Goal: Task Accomplishment & Management: Use online tool/utility

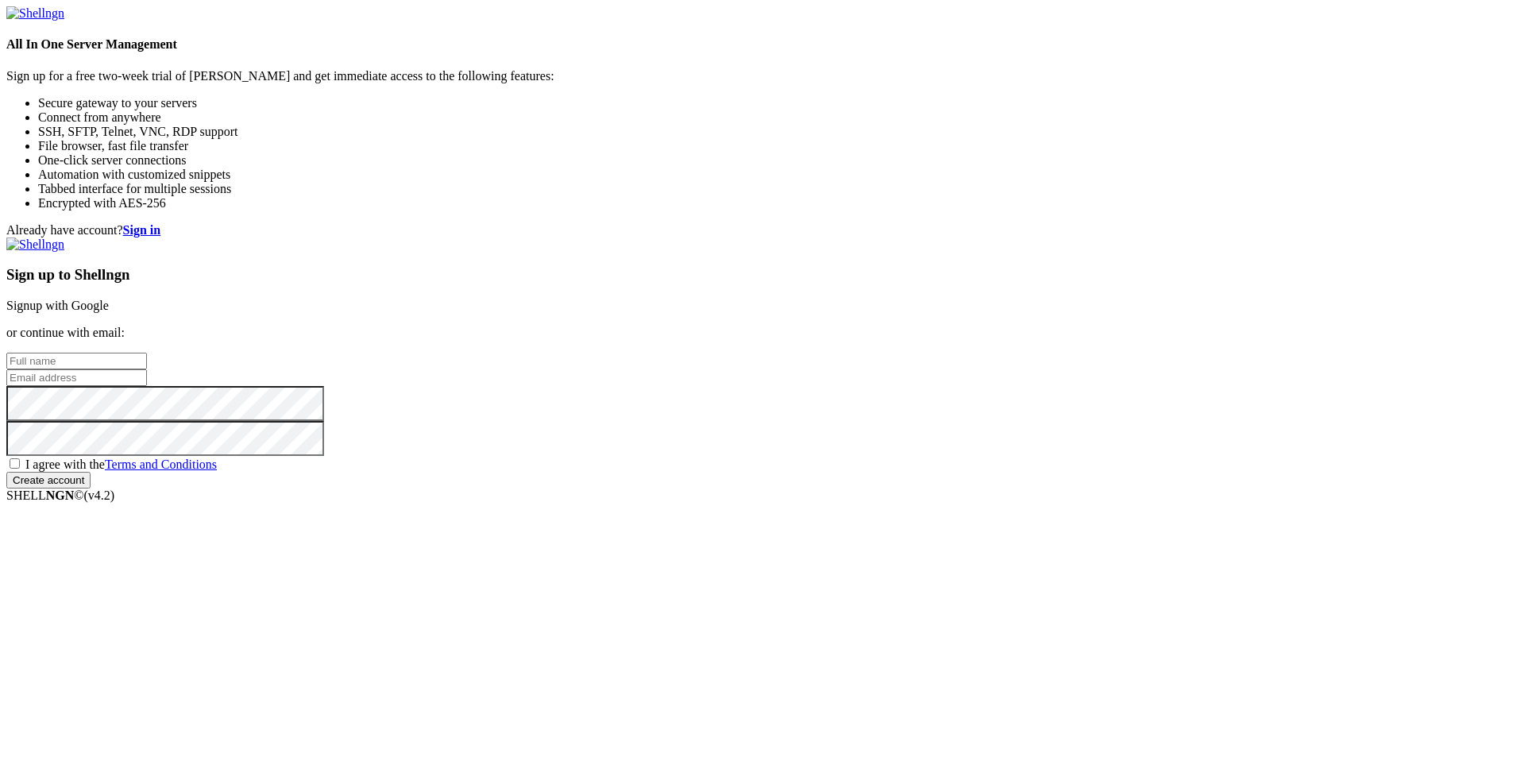
click at [147, 353] on input "text" at bounding box center [76, 361] width 141 height 17
type input "[PERSON_NAME]"
type input "[EMAIL_ADDRESS][DOMAIN_NAME]"
click at [832, 488] on div "Already have account? Sign in Sign up to Shellngn Signup with Google or continu…" at bounding box center [762, 355] width 1512 height 265
click at [217, 471] on span "I agree with the Terms and Conditions" at bounding box center [120, 464] width 191 height 14
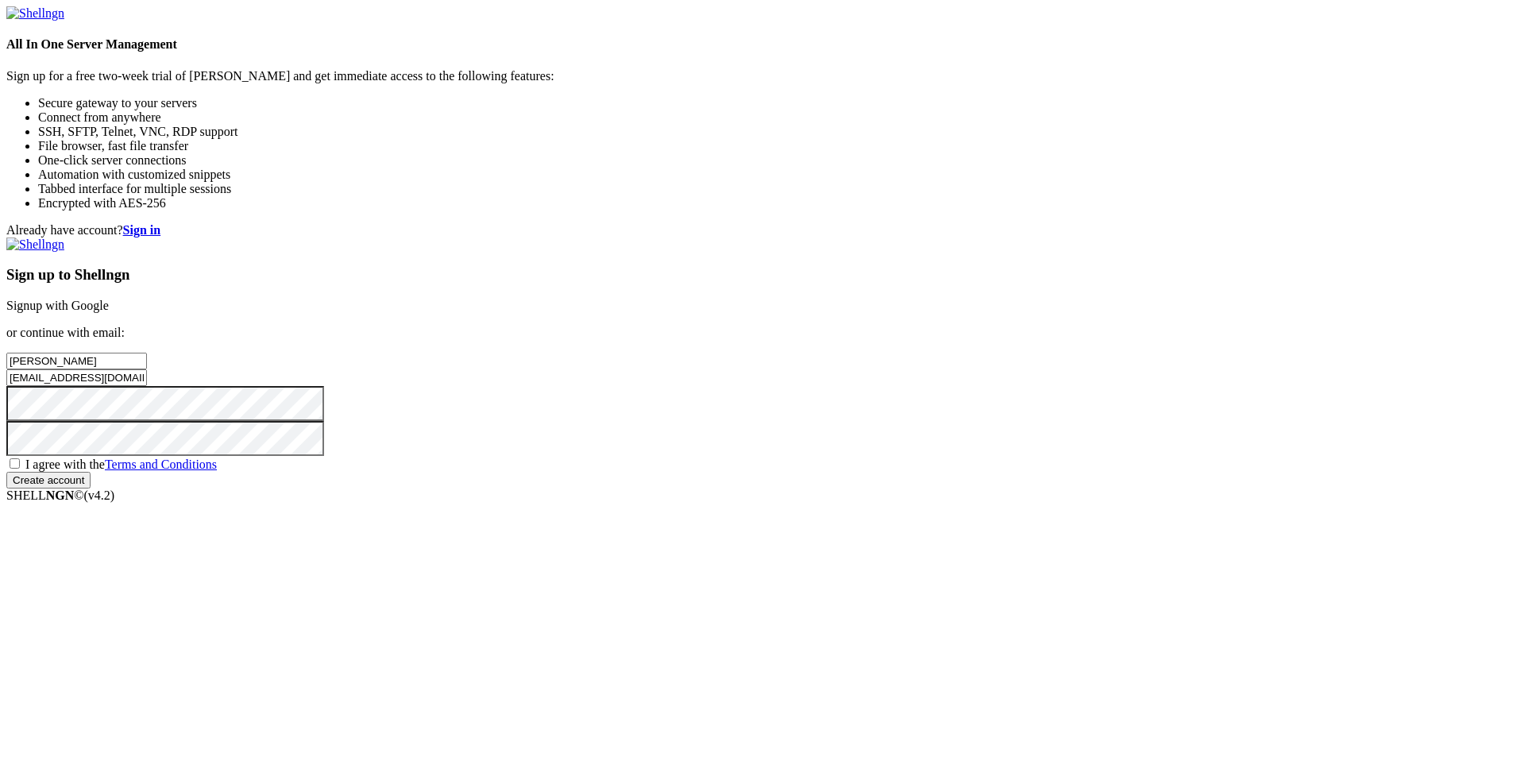
click at [20, 469] on input "I agree with the Terms and Conditions" at bounding box center [15, 463] width 10 height 10
checkbox input "true"
click at [91, 488] on input "Create account" at bounding box center [48, 480] width 84 height 17
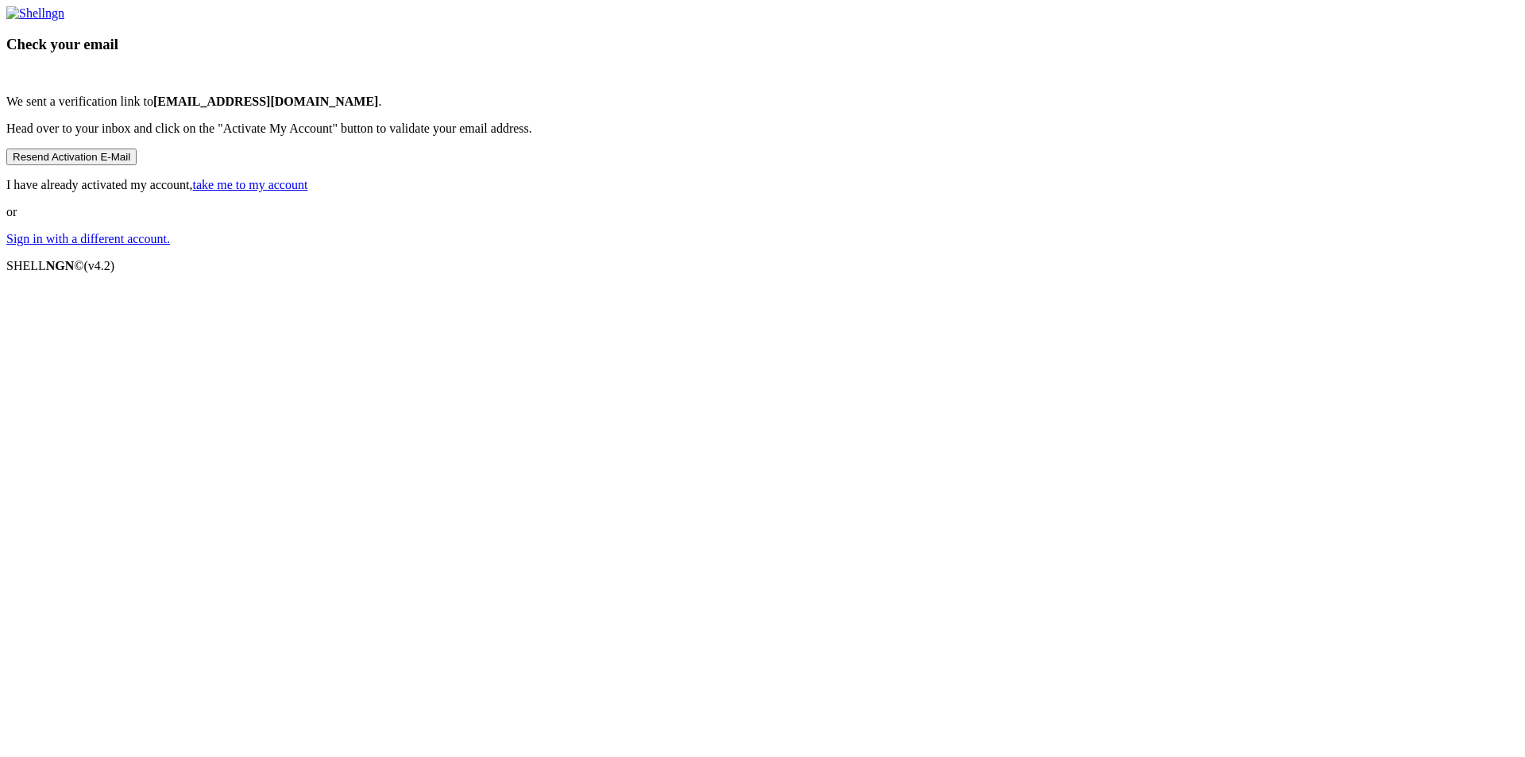
click at [308, 191] on link "take me to my account" at bounding box center [250, 185] width 115 height 14
click at [170, 245] on link "Sign in with a different account." at bounding box center [88, 239] width 164 height 14
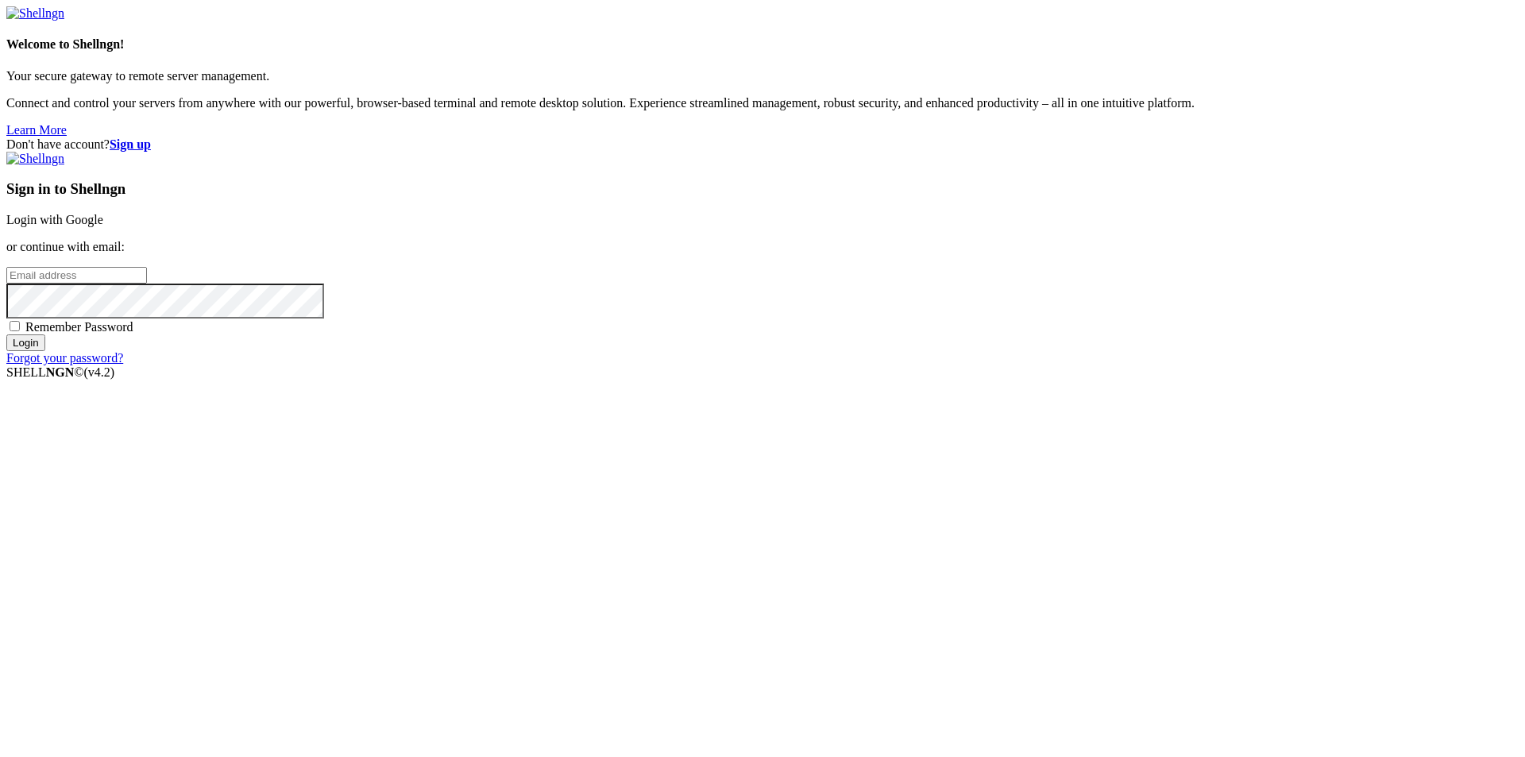
type input "[EMAIL_ADDRESS][DOMAIN_NAME]"
click at [147, 284] on input "[EMAIL_ADDRESS][DOMAIN_NAME]" at bounding box center [76, 275] width 141 height 17
click at [788, 365] on div "Don't have account? Sign up Sign in to Shellngn Login with Google or continue w…" at bounding box center [762, 251] width 1512 height 228
click at [133, 334] on span "Remember Password" at bounding box center [79, 327] width 108 height 14
click at [20, 331] on input "Remember Password" at bounding box center [15, 326] width 10 height 10
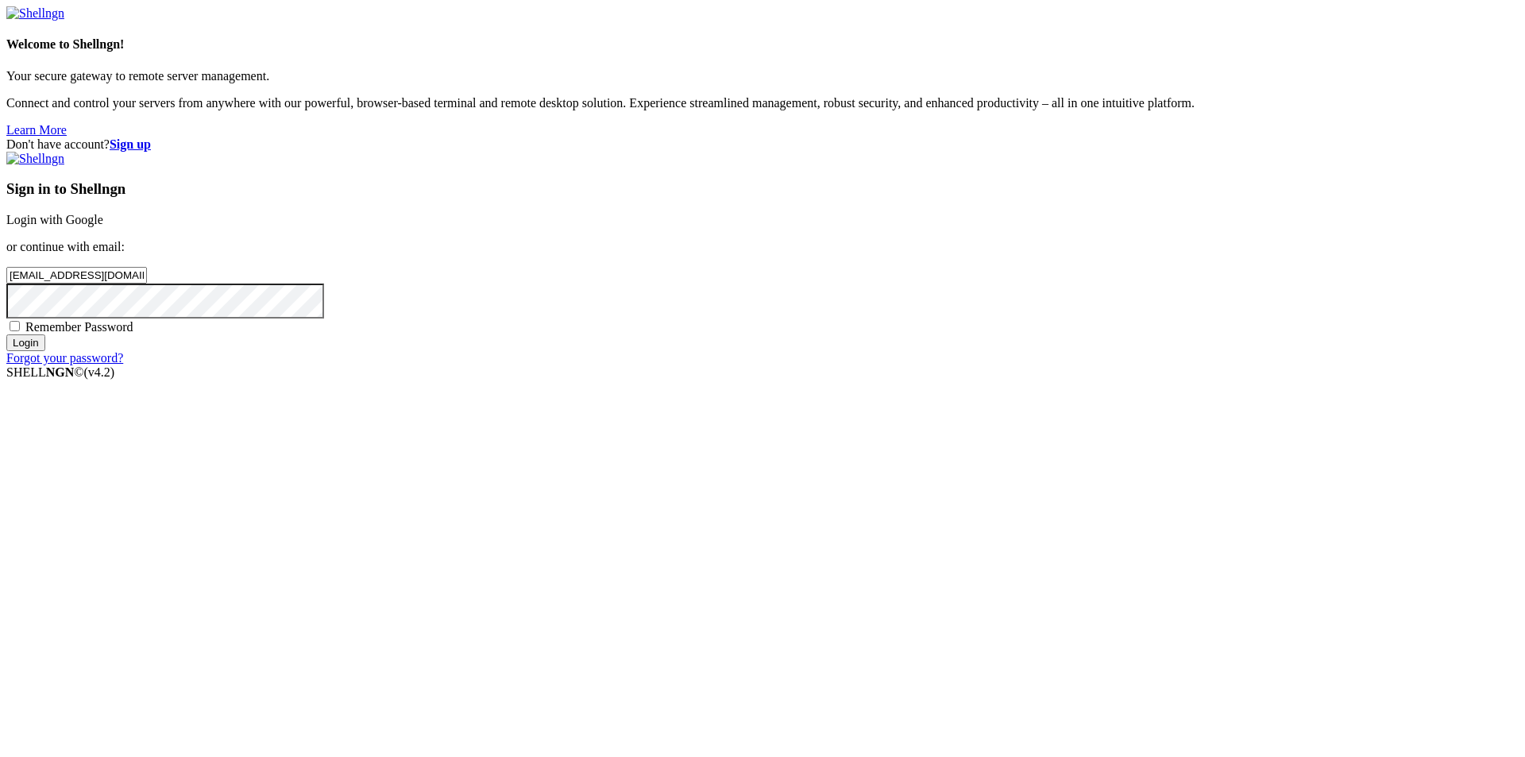
checkbox input "true"
click at [45, 351] on input "Login" at bounding box center [25, 342] width 39 height 17
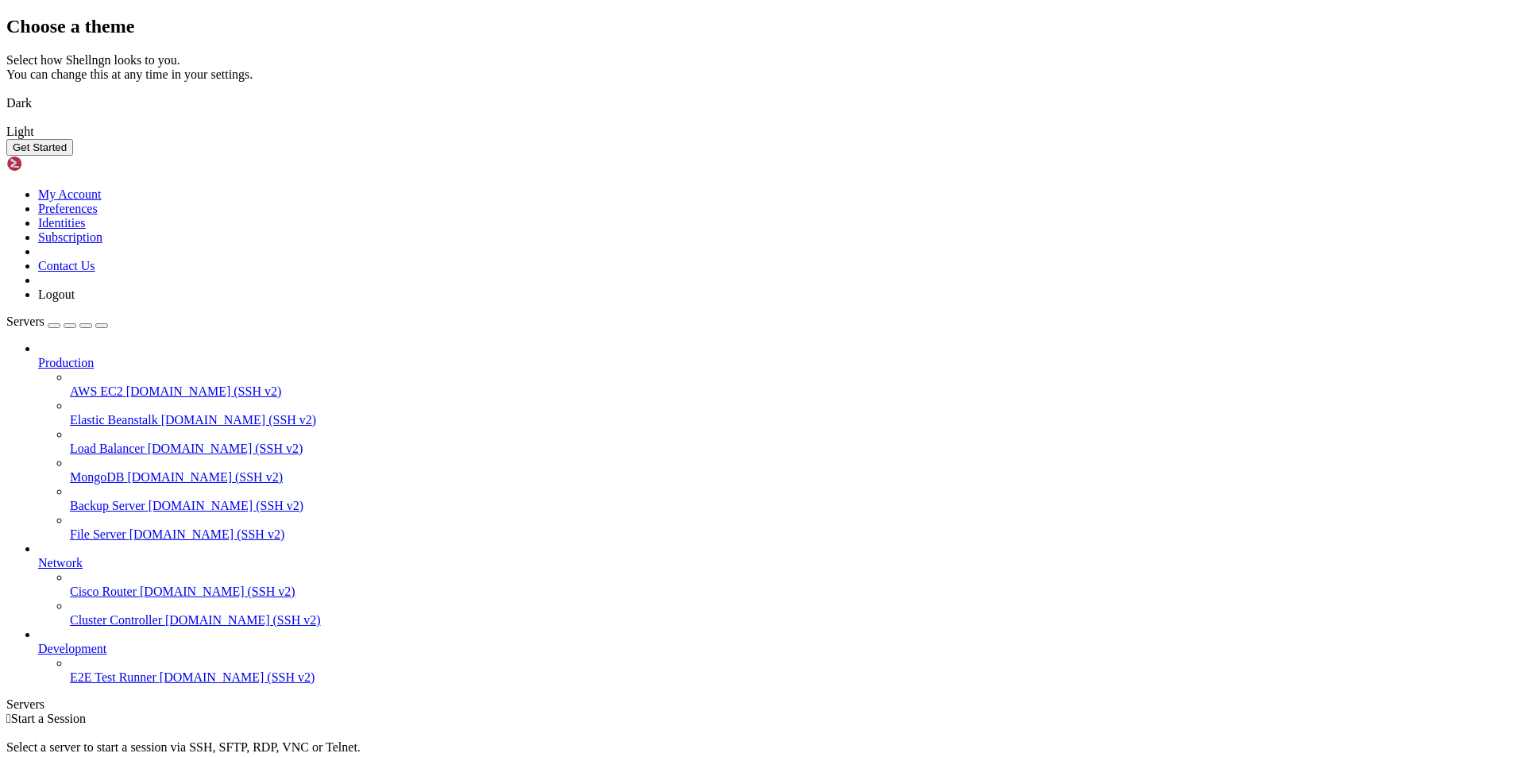
click at [6, 93] on img at bounding box center [6, 93] width 0 height 0
click at [6, 122] on img at bounding box center [6, 122] width 0 height 0
click at [6, 93] on img at bounding box center [6, 93] width 0 height 0
click at [6, 122] on img at bounding box center [6, 122] width 0 height 0
click at [6, 93] on img at bounding box center [6, 93] width 0 height 0
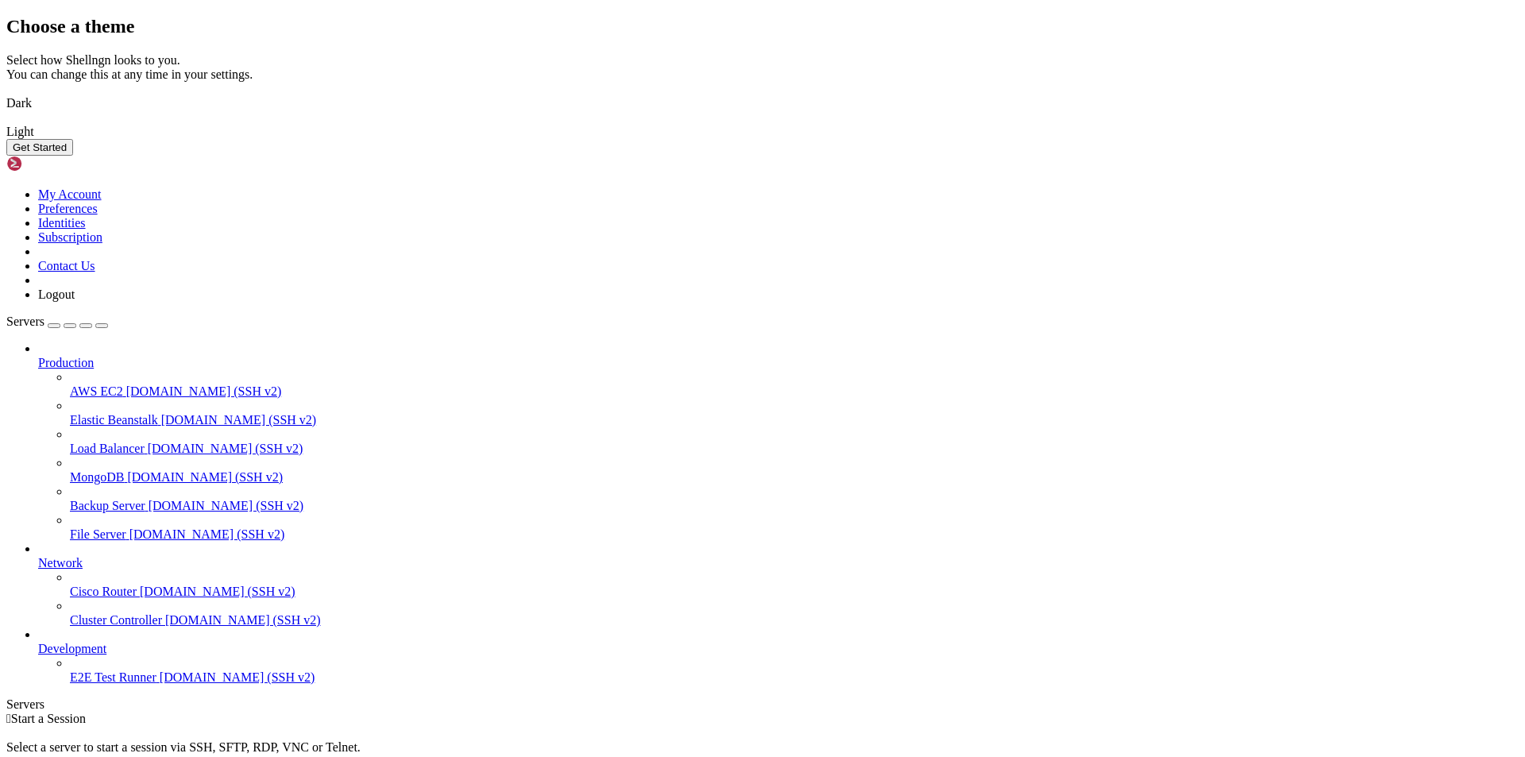
click at [73, 156] on button "Get Started" at bounding box center [39, 147] width 67 height 17
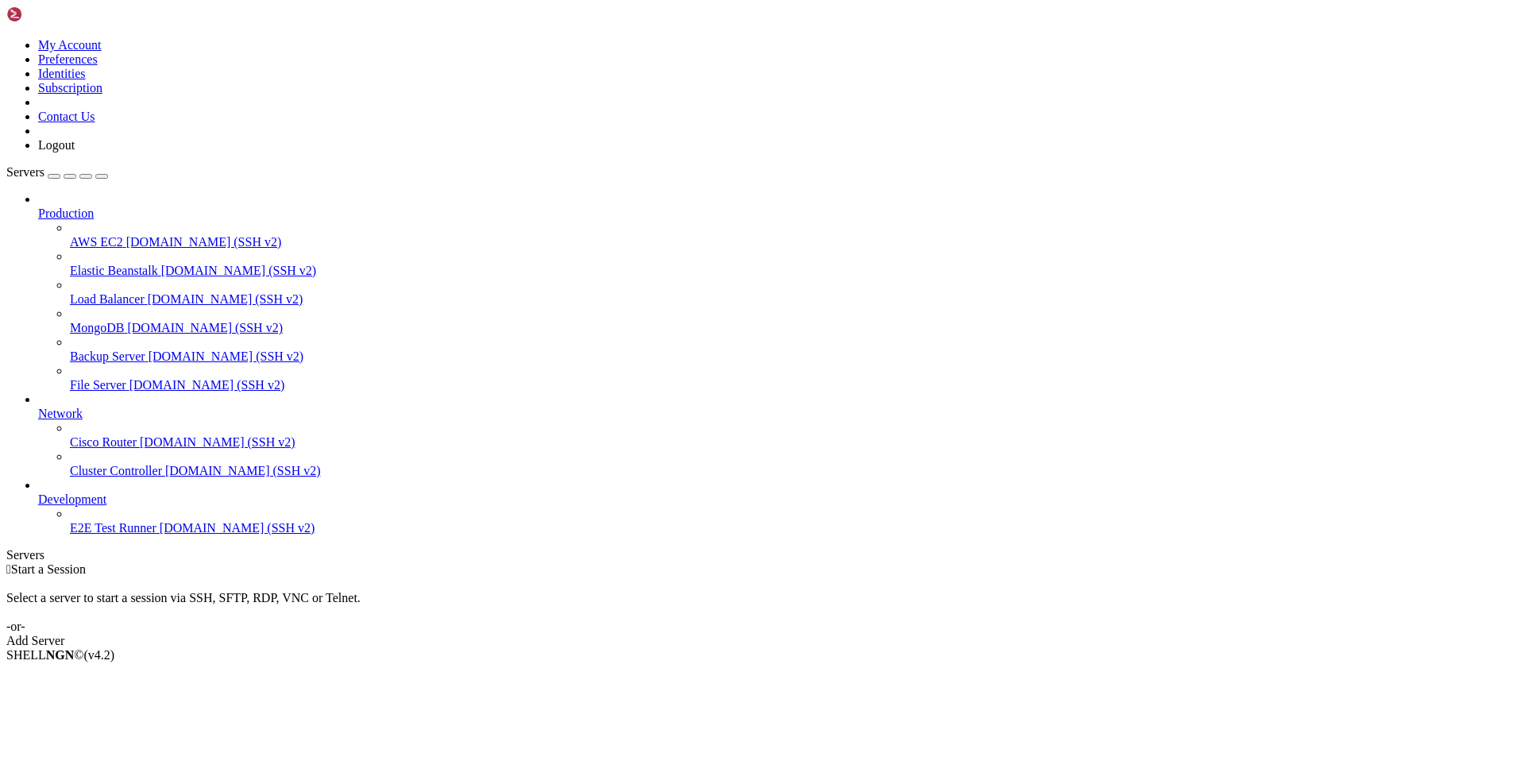
click at [861, 634] on div "Add Server" at bounding box center [762, 641] width 1512 height 14
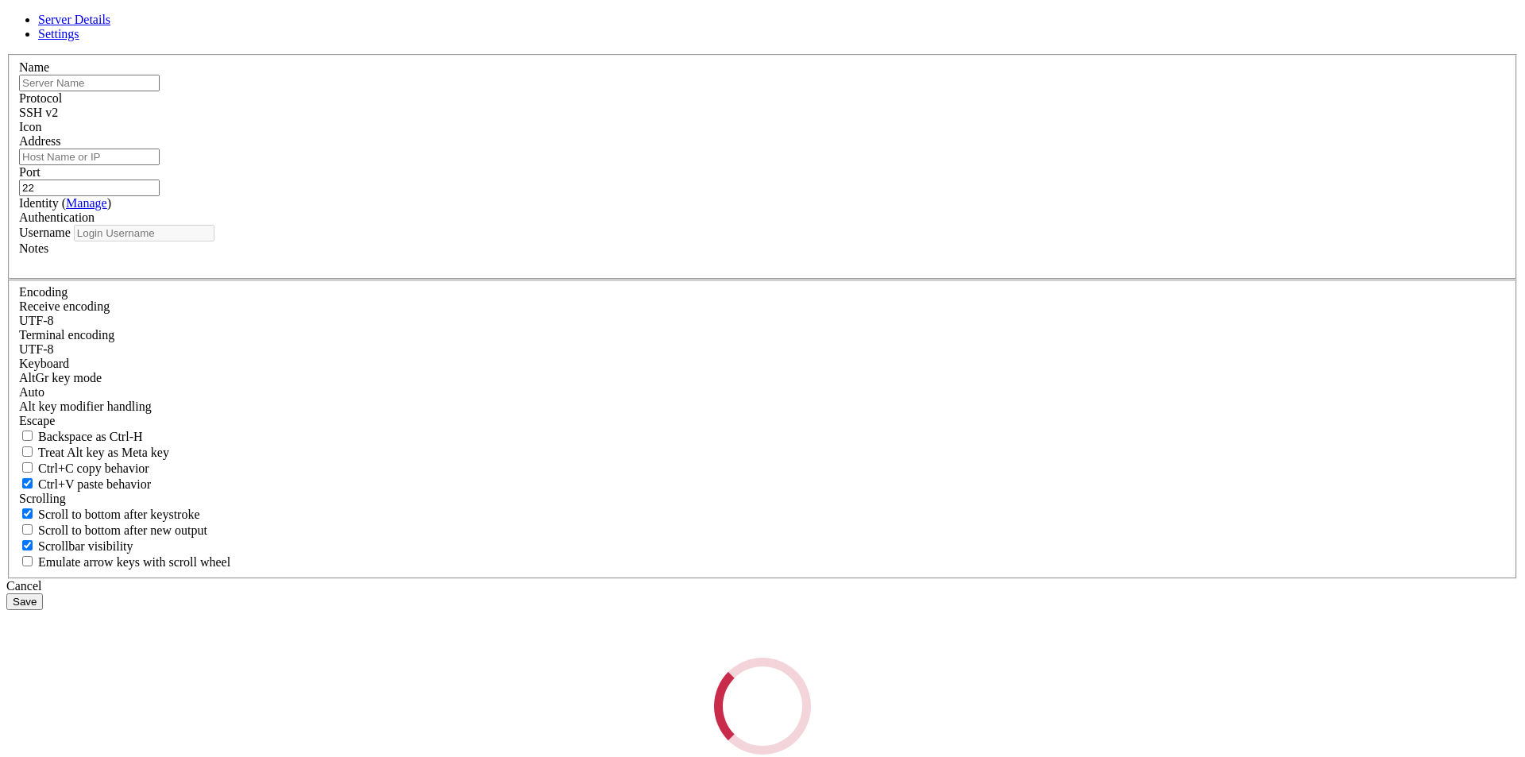
type input "[EMAIL_ADDRESS][DOMAIN_NAME]"
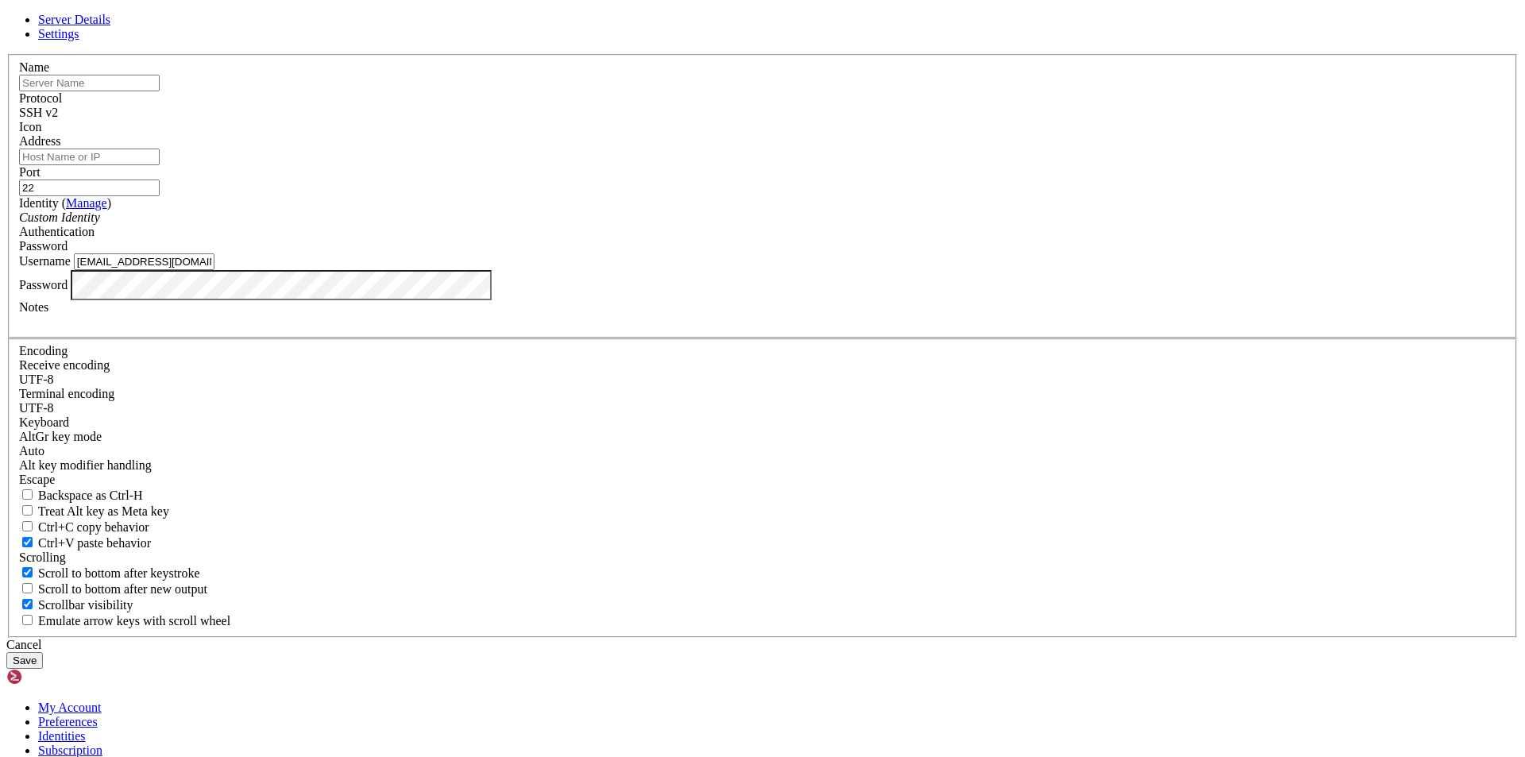
click at [160, 91] on input "text" at bounding box center [89, 83] width 141 height 17
type input "oracle"
click at [49, 74] on label "Name" at bounding box center [34, 67] width 30 height 14
click at [160, 165] on input "Address" at bounding box center [89, 157] width 141 height 17
paste input "[TECHNICAL_ID]"
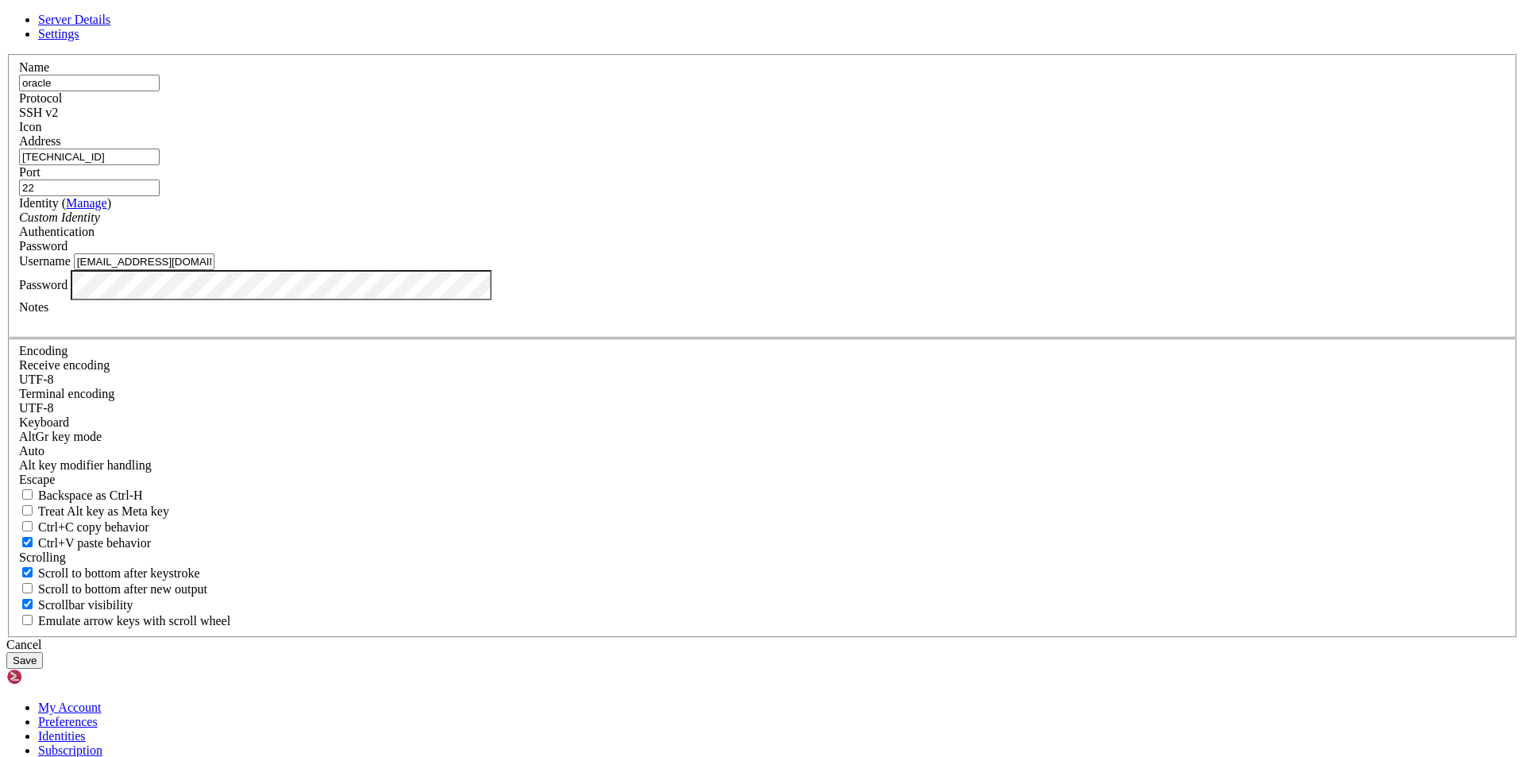
type input "[TECHNICAL_ID]"
click at [650, 225] on div "Custom Identity" at bounding box center [762, 217] width 1487 height 14
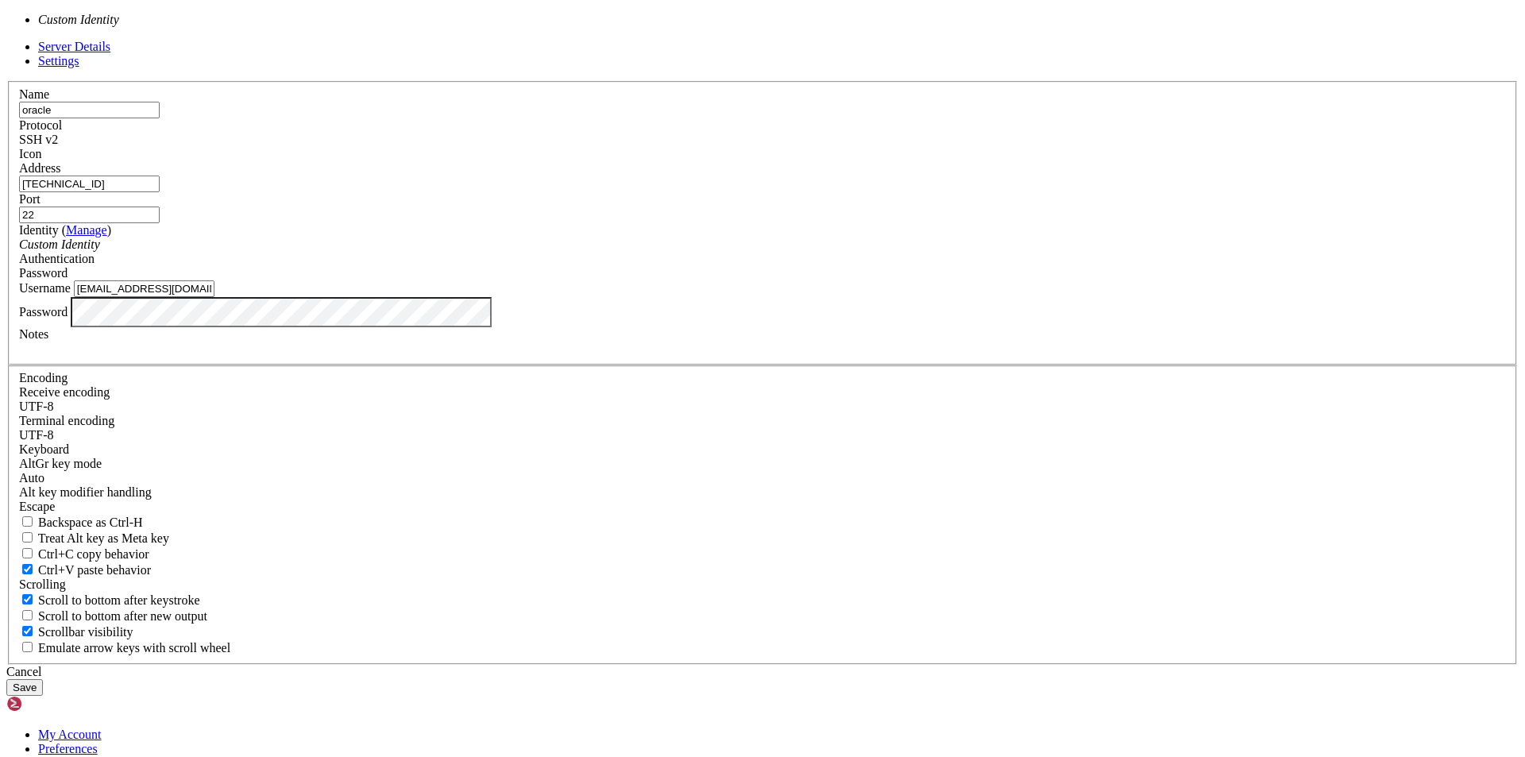
click at [650, 252] on div "Custom Identity" at bounding box center [762, 244] width 1487 height 14
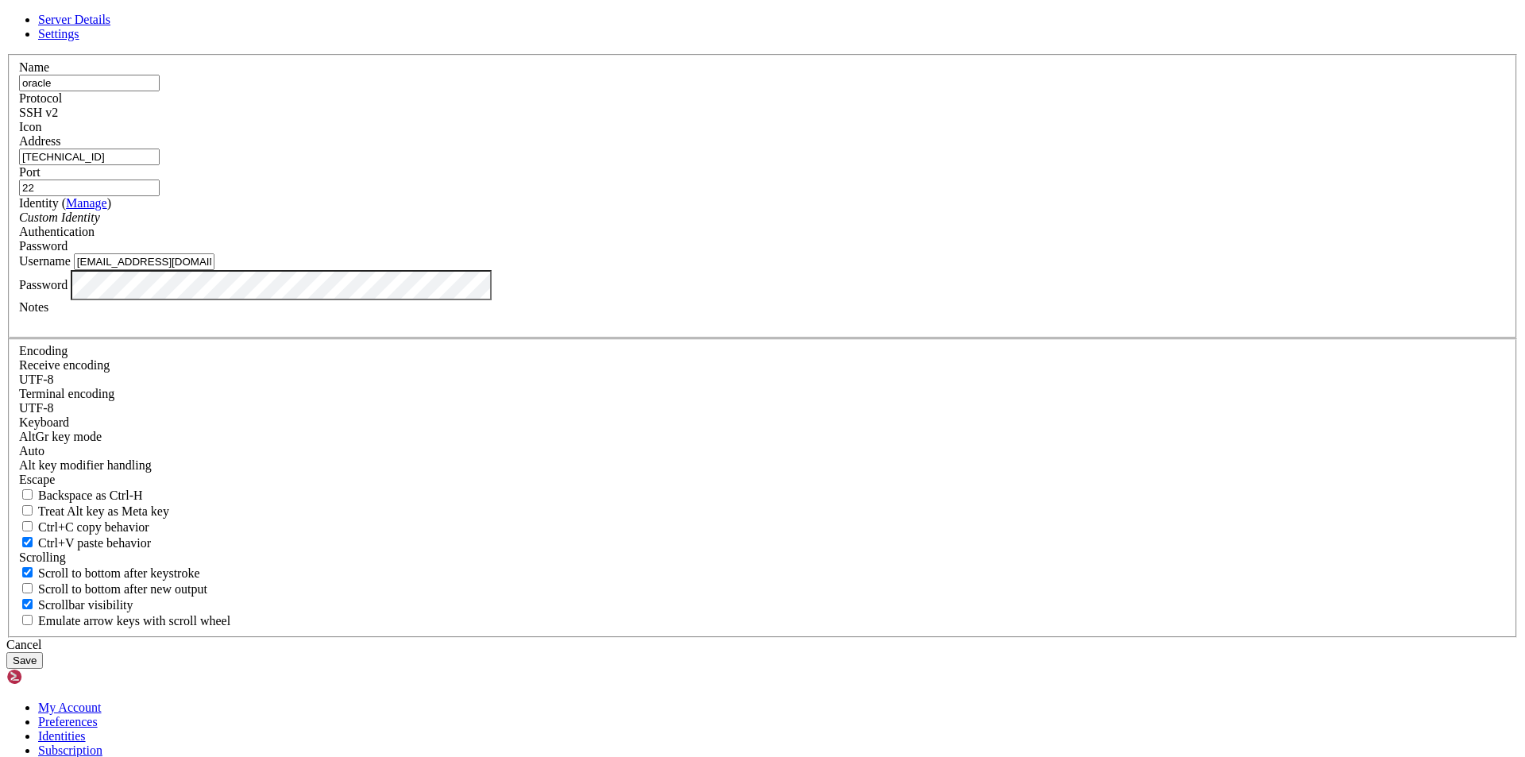
click at [68, 253] on span "Password" at bounding box center [43, 246] width 48 height 14
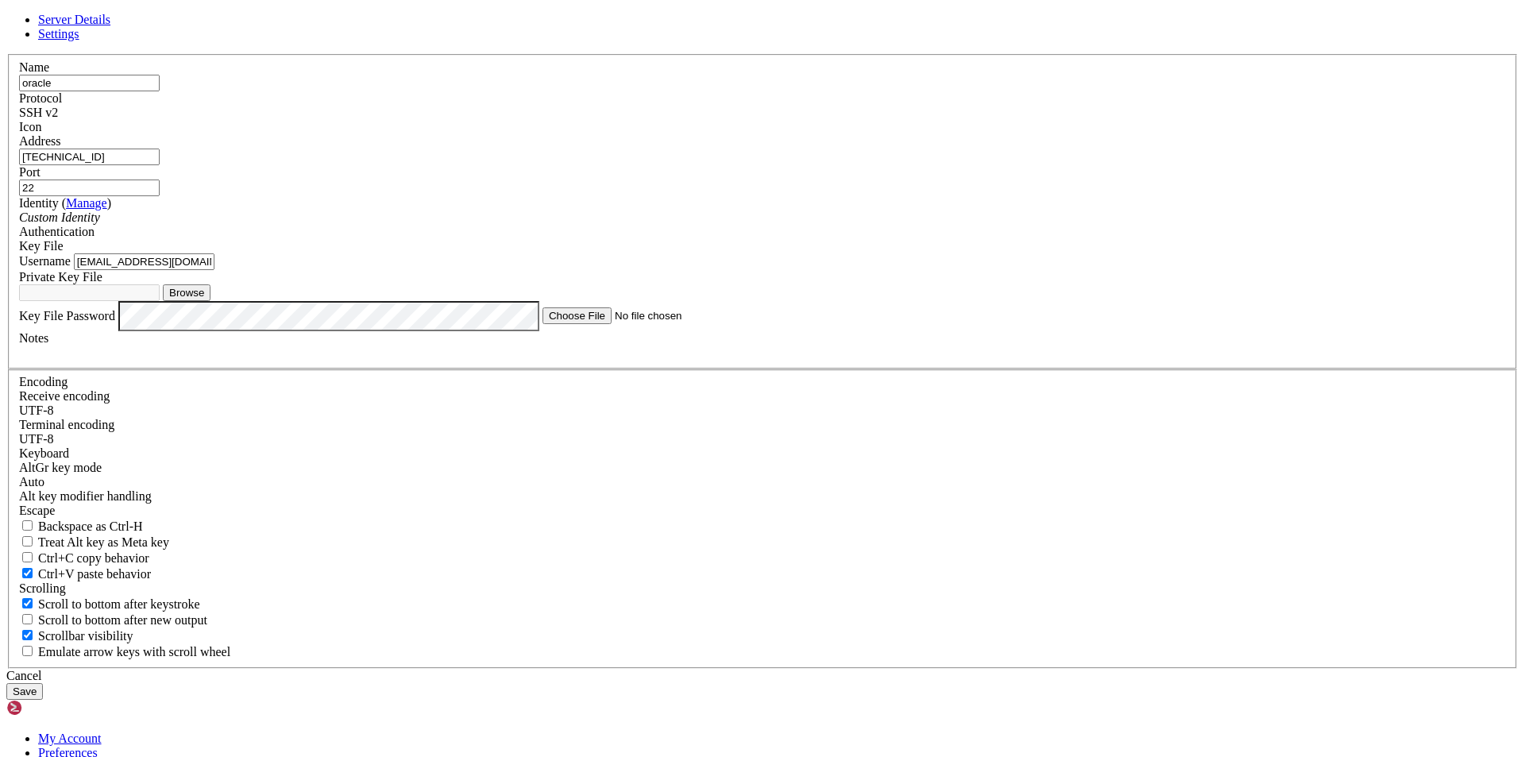
drag, startPoint x: 699, startPoint y: 379, endPoint x: 514, endPoint y: 377, distance: 185.1
click at [514, 377] on div "Server Details Settings Name oracle Protocol SSH v2 Icon" at bounding box center [762, 356] width 1512 height 687
type input "ubuntu"
click at [210, 301] on button "Browse" at bounding box center [187, 292] width 48 height 17
type input "ssh-key-2025-09-14.key"
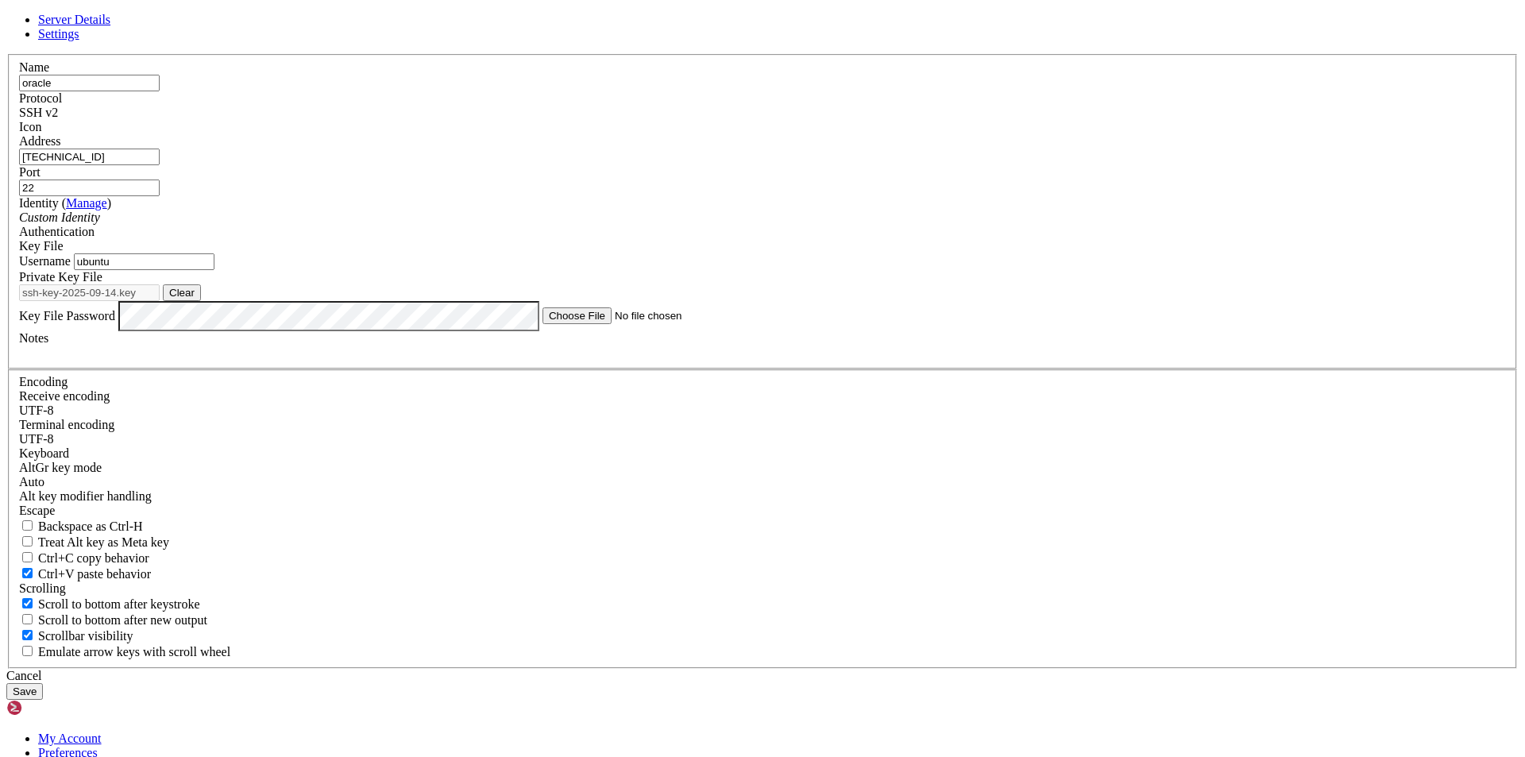
click at [79, 41] on span "Settings" at bounding box center [58, 34] width 41 height 14
click at [110, 26] on span "Server Details" at bounding box center [74, 20] width 72 height 14
click at [43, 683] on button "Save" at bounding box center [24, 691] width 37 height 17
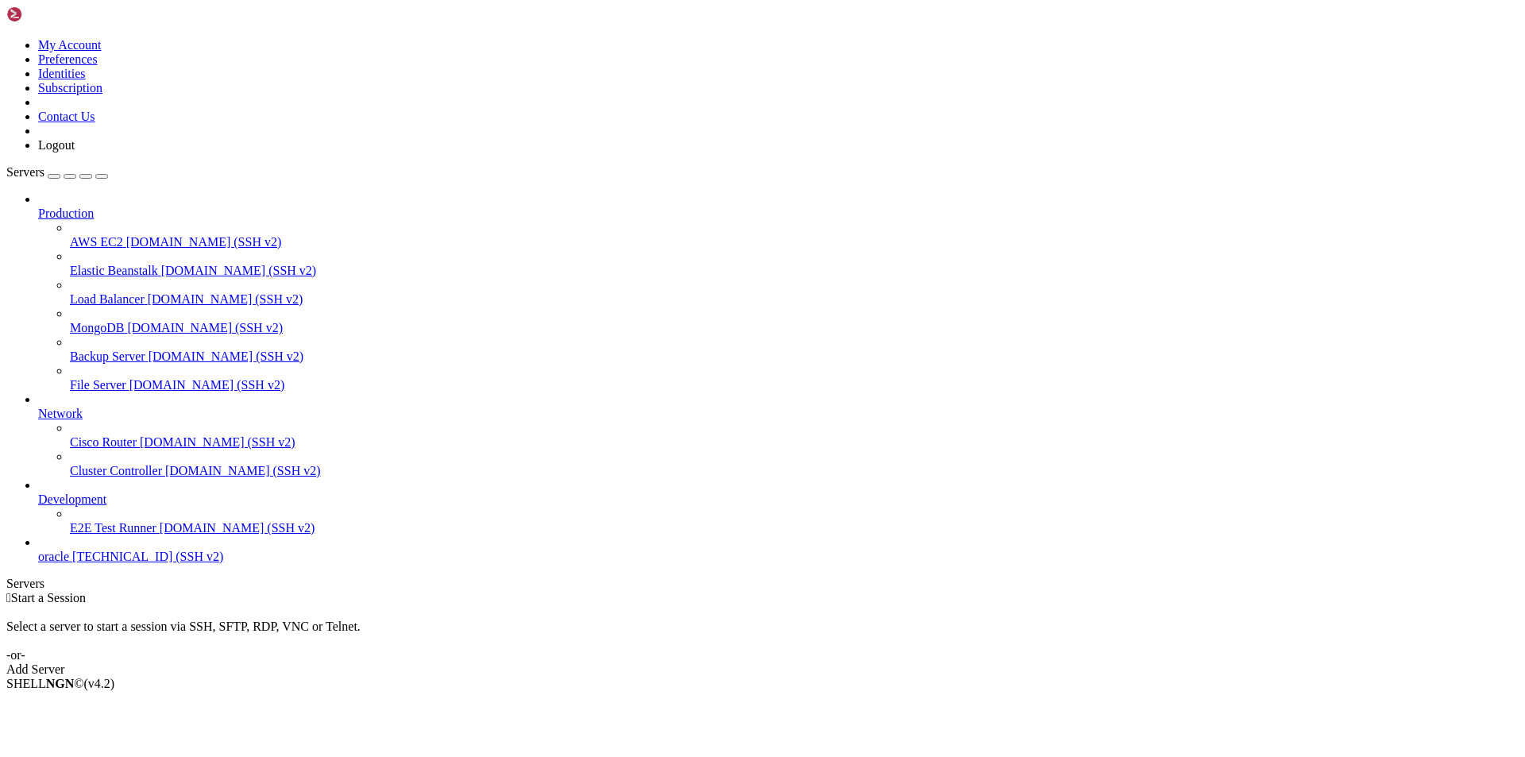
click at [77, 563] on span "[TECHNICAL_ID] (SSH v2)" at bounding box center [147, 557] width 151 height 14
click at [79, 563] on span "[TECHNICAL_ID] (SSH v2)" at bounding box center [147, 557] width 151 height 14
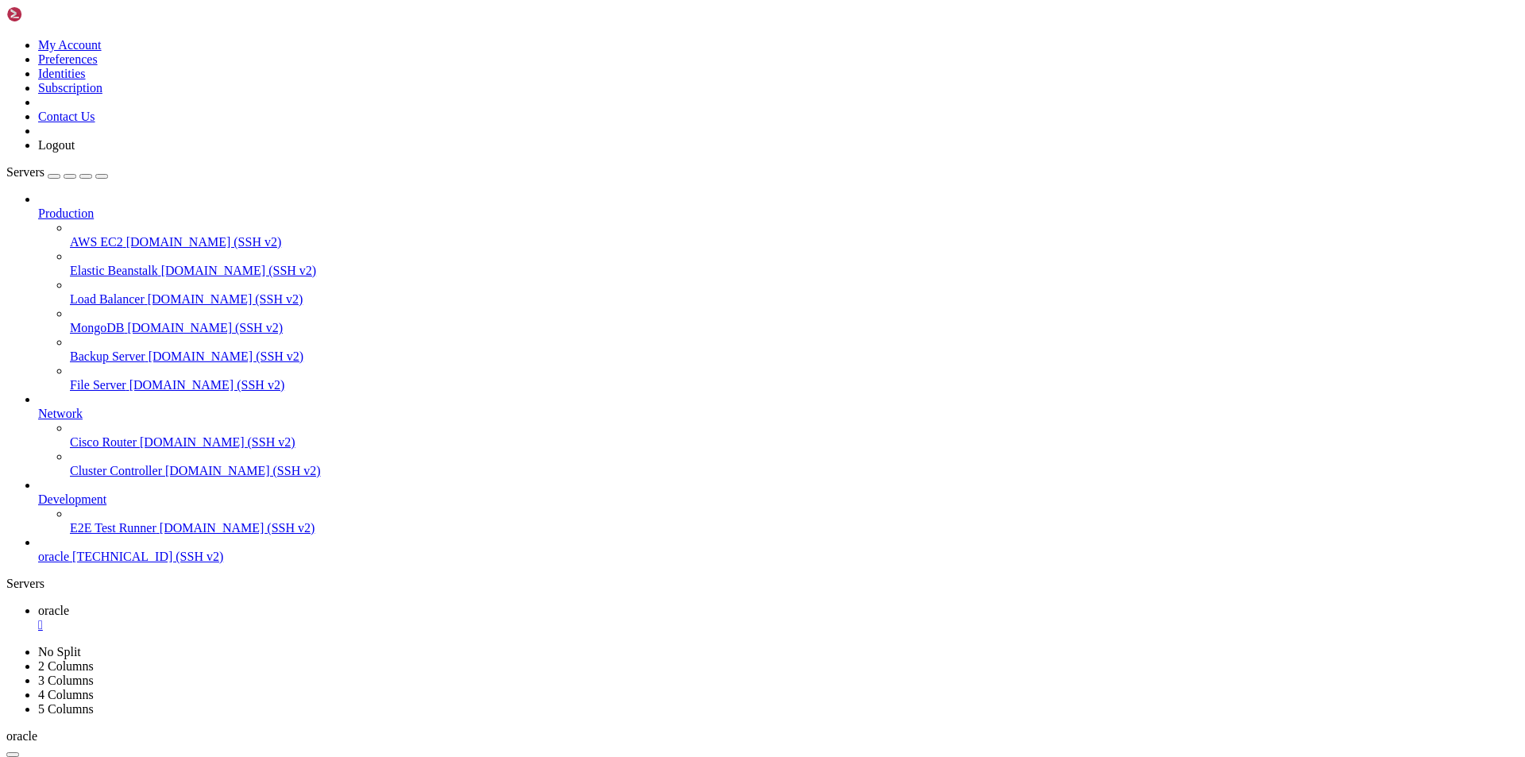
scroll to position [2322, 0]
drag, startPoint x: 336, startPoint y: 647, endPoint x: 149, endPoint y: 698, distance: 193.5
click at [149, 564] on div "Production AWS EC2 [DOMAIN_NAME] (SSH v2) Elastic Beanstalk [DOMAIN_NAME] (SSH …" at bounding box center [762, 378] width 1512 height 372
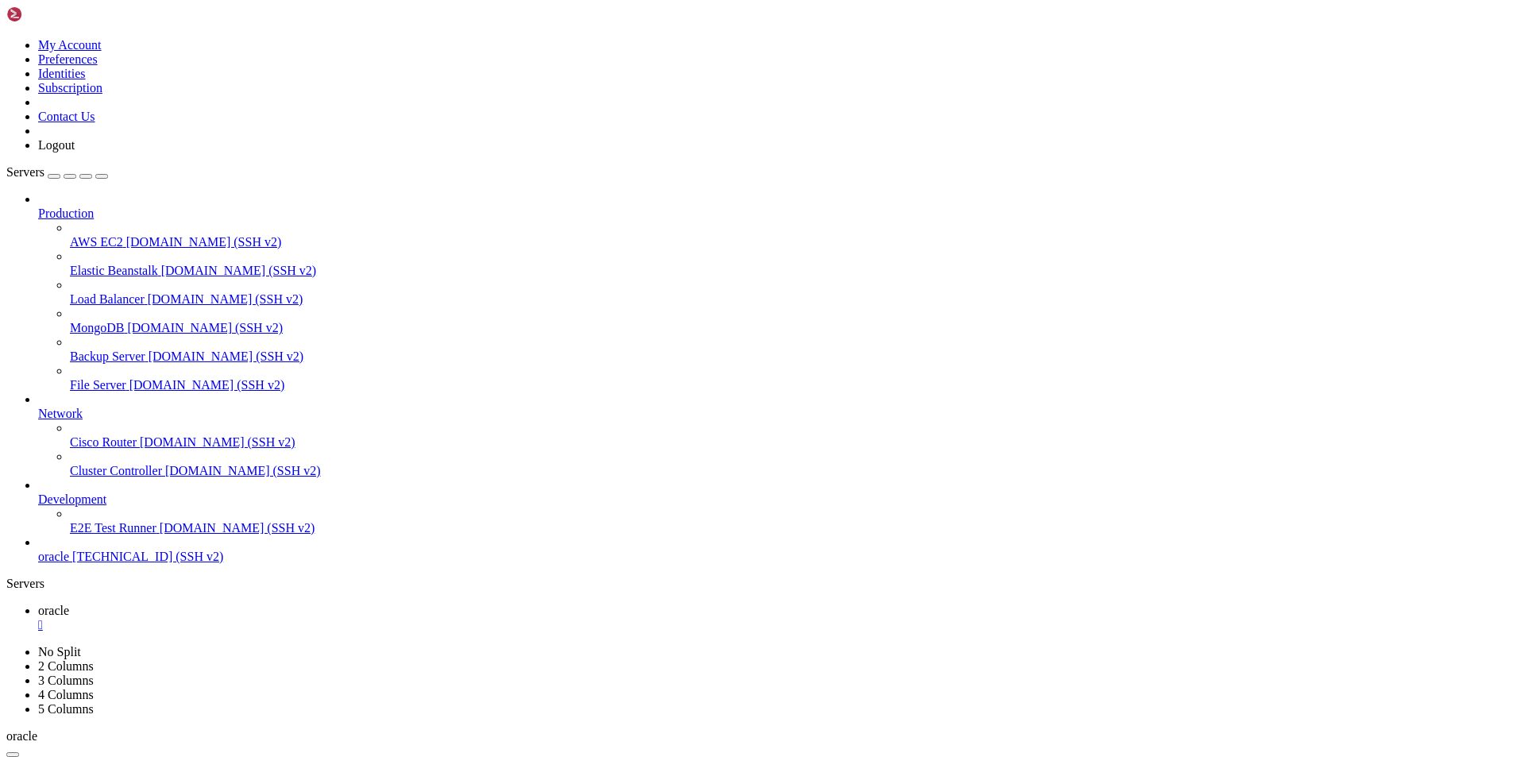
scroll to position [2606, 0]
drag, startPoint x: 388, startPoint y: 1355, endPoint x: 443, endPoint y: 1417, distance: 83.2
drag, startPoint x: 353, startPoint y: 1516, endPoint x: 849, endPoint y: 1500, distance: 495.9
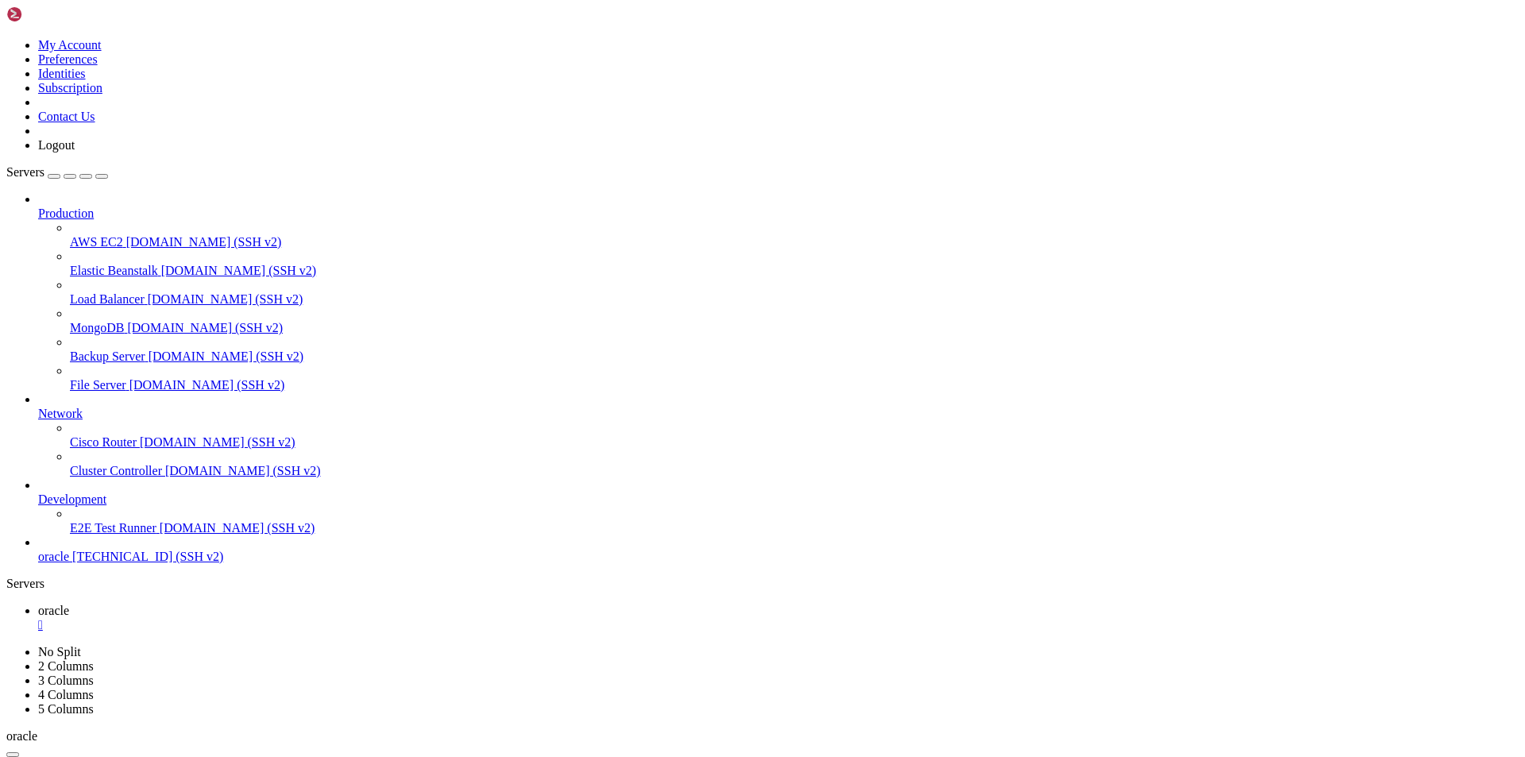
drag, startPoint x: 338, startPoint y: 1475, endPoint x: 570, endPoint y: 1523, distance: 236.8
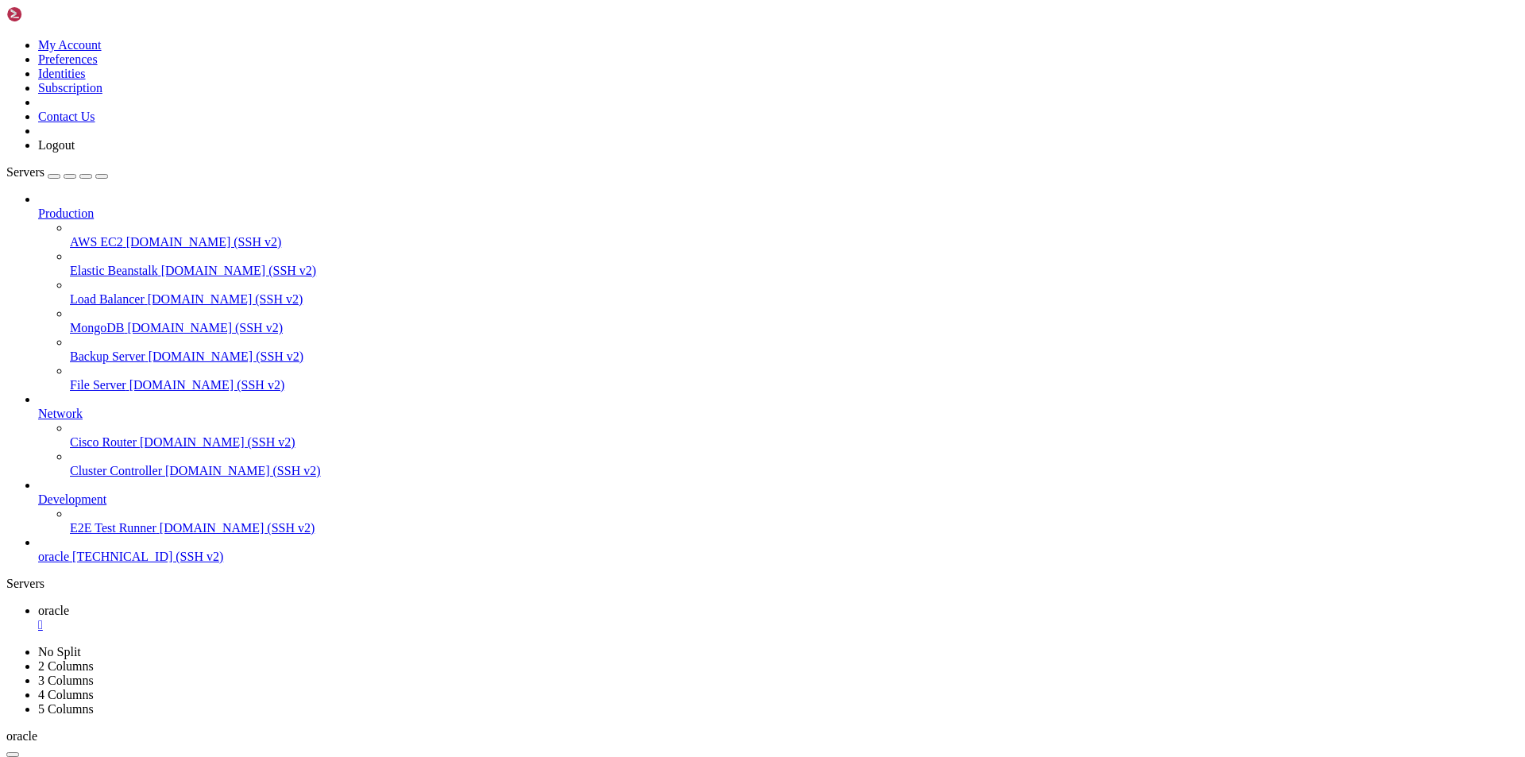
drag, startPoint x: 437, startPoint y: 1428, endPoint x: 523, endPoint y: 1498, distance: 110.7
drag, startPoint x: 441, startPoint y: 1498, endPoint x: 346, endPoint y: 1357, distance: 169.4
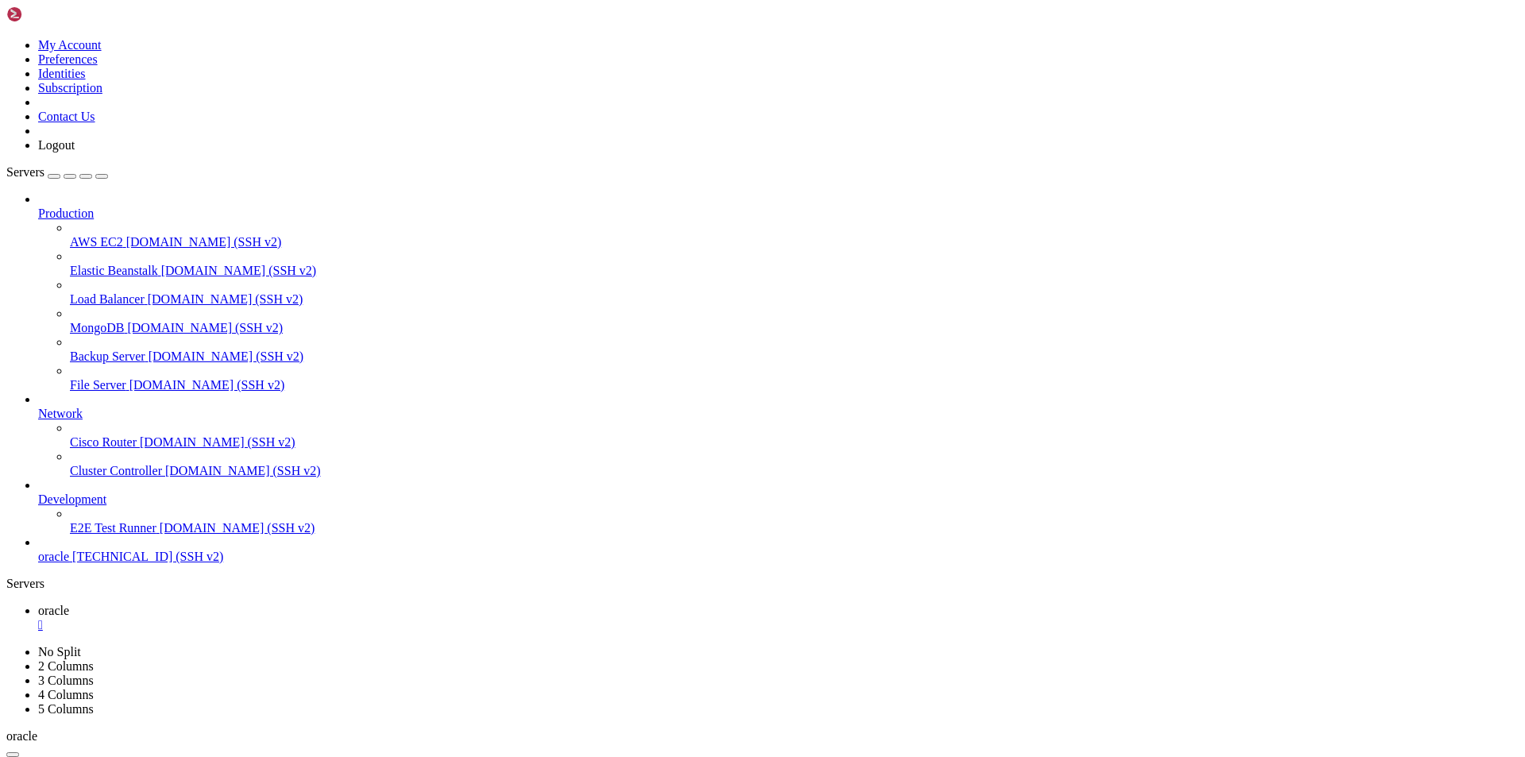
drag, startPoint x: 338, startPoint y: 1181, endPoint x: 206, endPoint y: 1425, distance: 277.2
drag, startPoint x: 9, startPoint y: 1164, endPoint x: 73, endPoint y: 1202, distance: 74.4
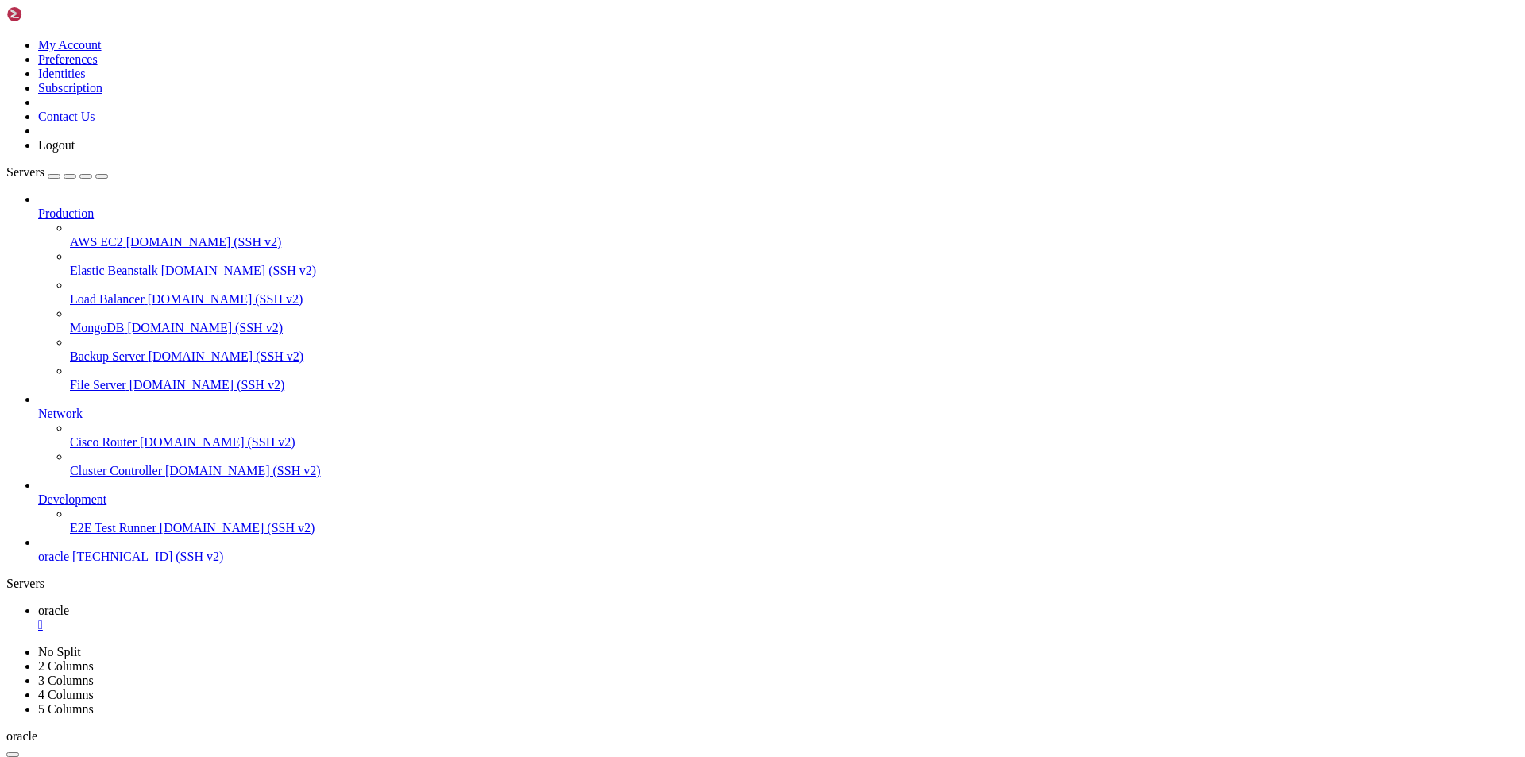
drag, startPoint x: 11, startPoint y: 1089, endPoint x: 362, endPoint y: 1346, distance: 435.3
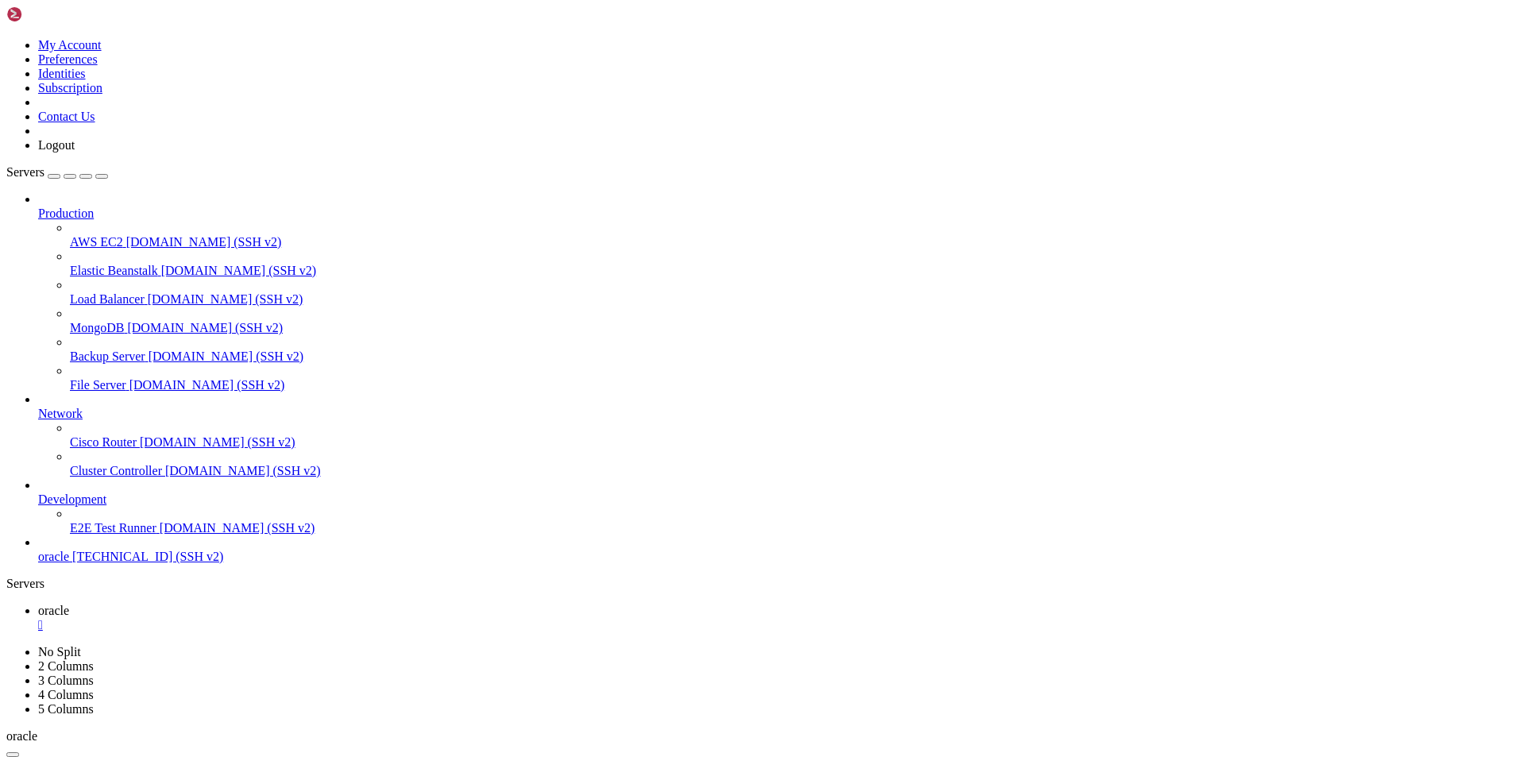
drag, startPoint x: 357, startPoint y: 1262, endPoint x: 423, endPoint y: 1308, distance: 81.1
drag, startPoint x: 373, startPoint y: 1527, endPoint x: 288, endPoint y: 1461, distance: 107.4
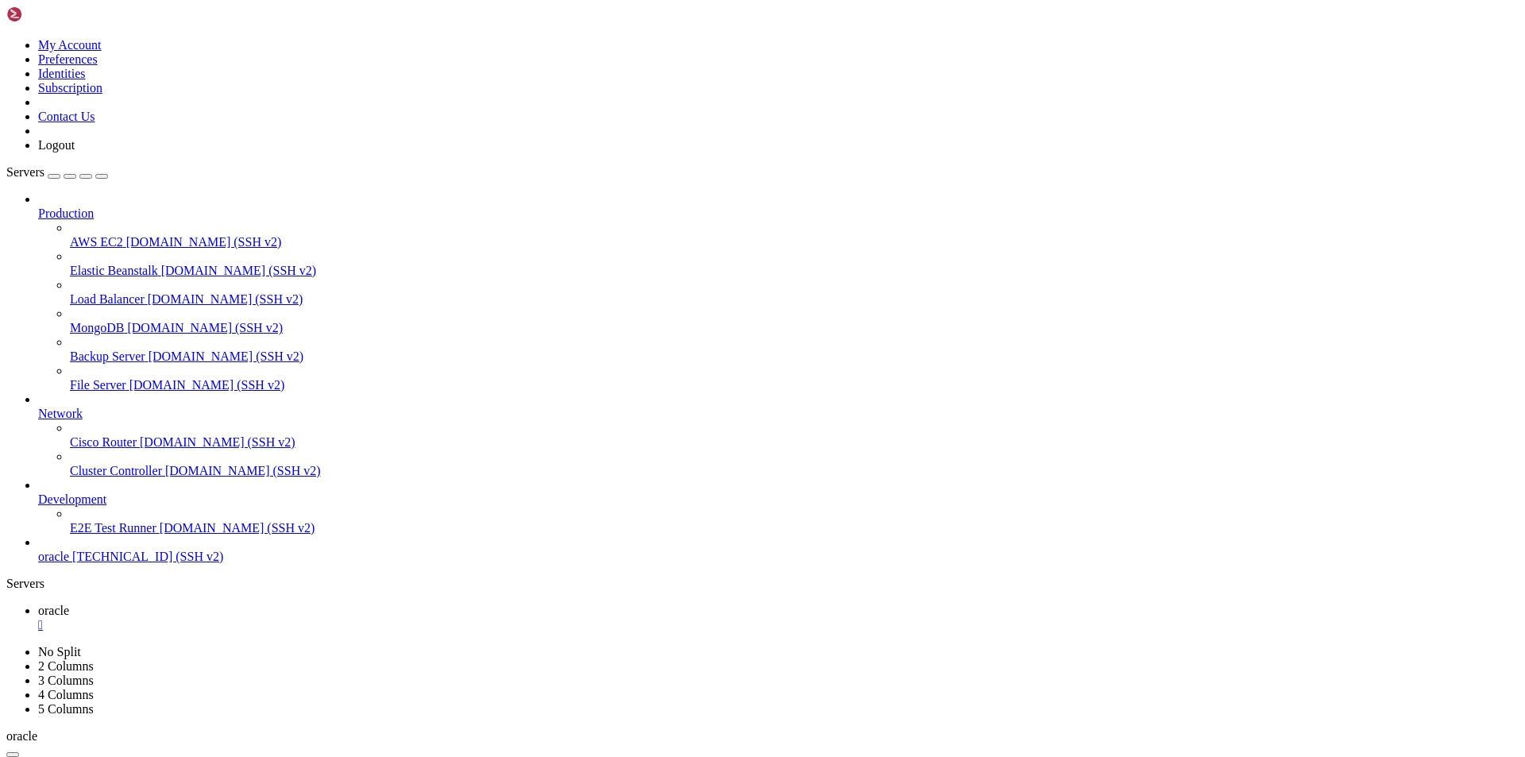
drag, startPoint x: 392, startPoint y: 1465, endPoint x: 342, endPoint y: 1514, distance: 69.6
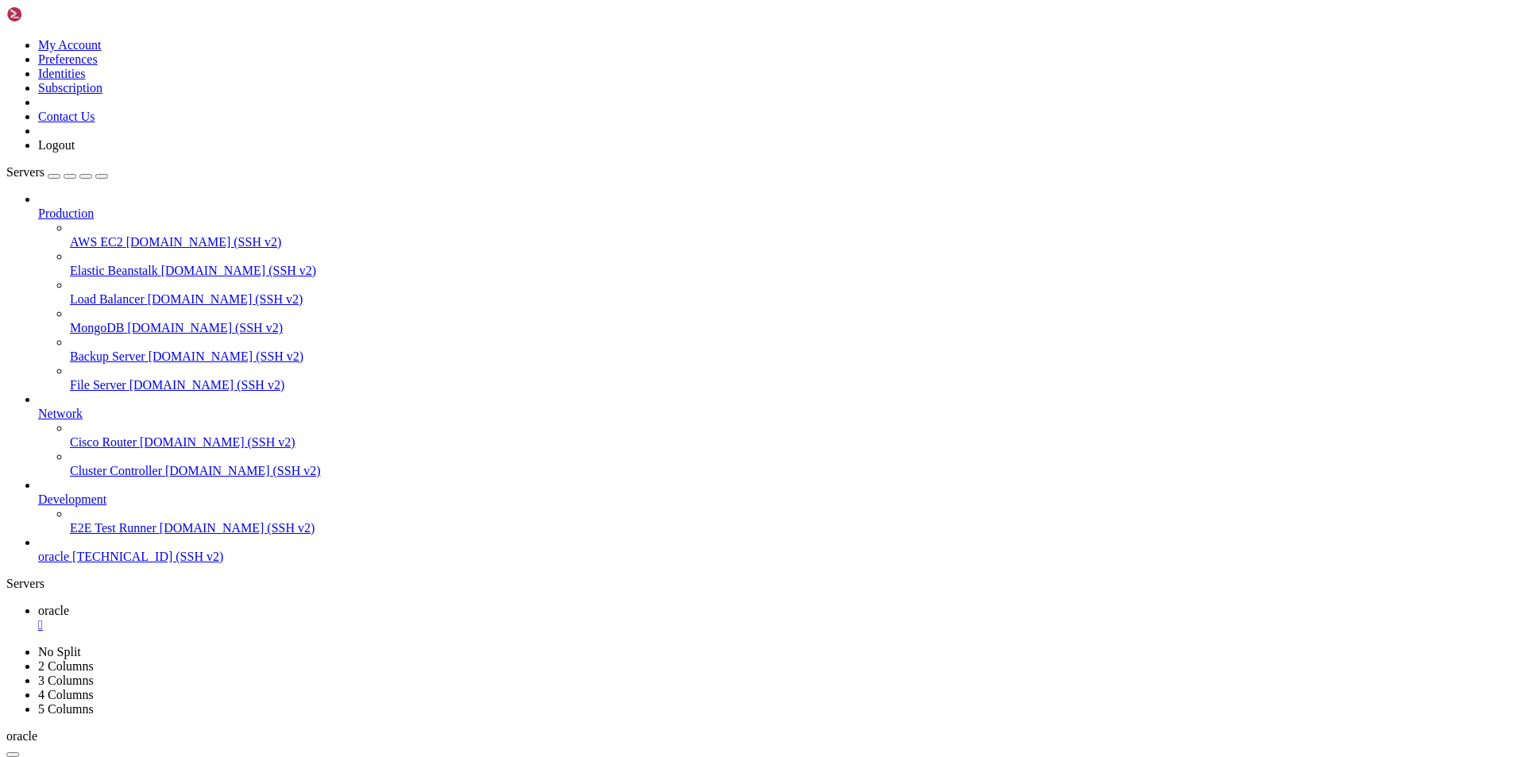
drag, startPoint x: 31, startPoint y: 1422, endPoint x: 151, endPoint y: 1504, distance: 145.6
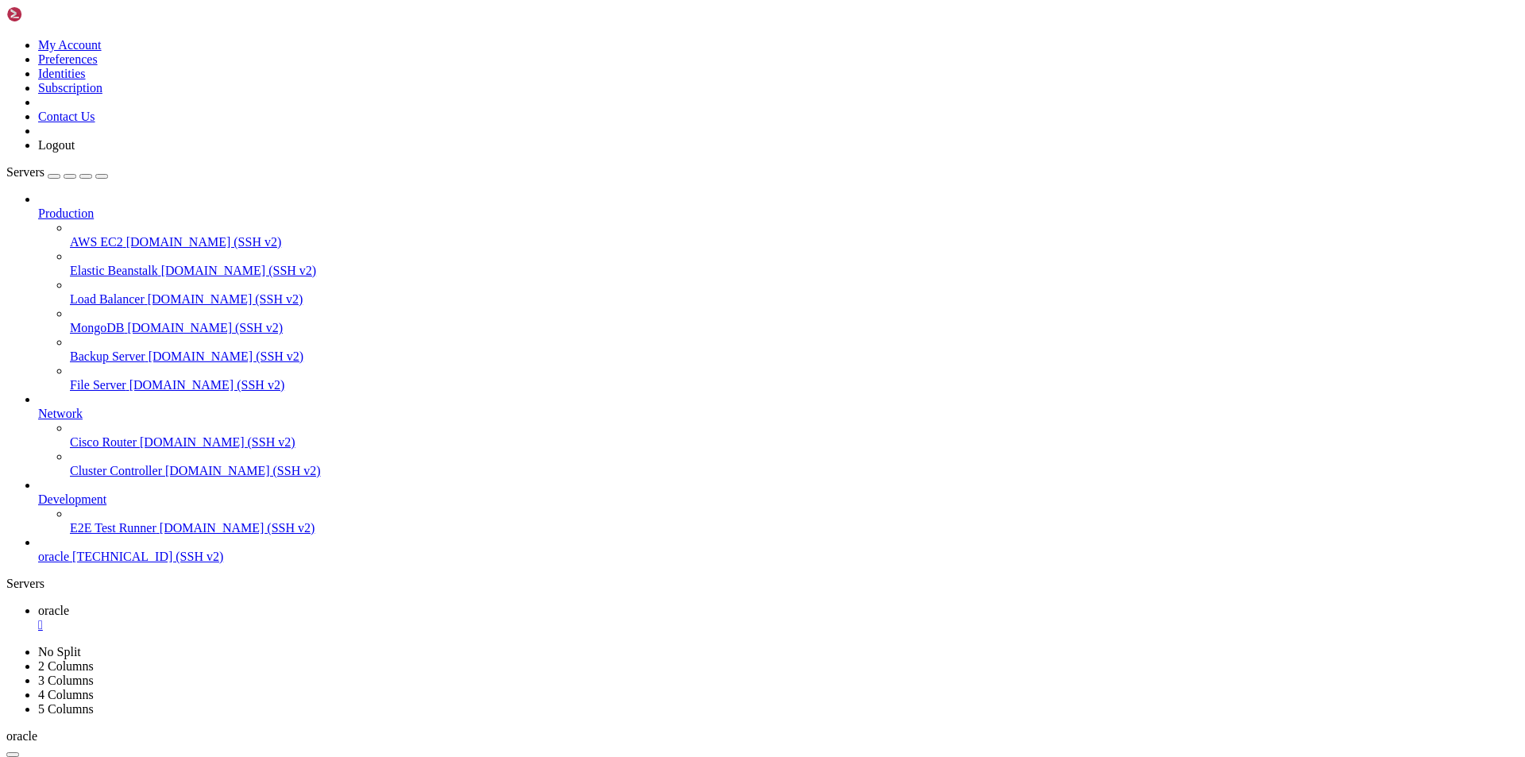
drag, startPoint x: 599, startPoint y: 1622, endPoint x: 392, endPoint y: 1535, distance: 224.7
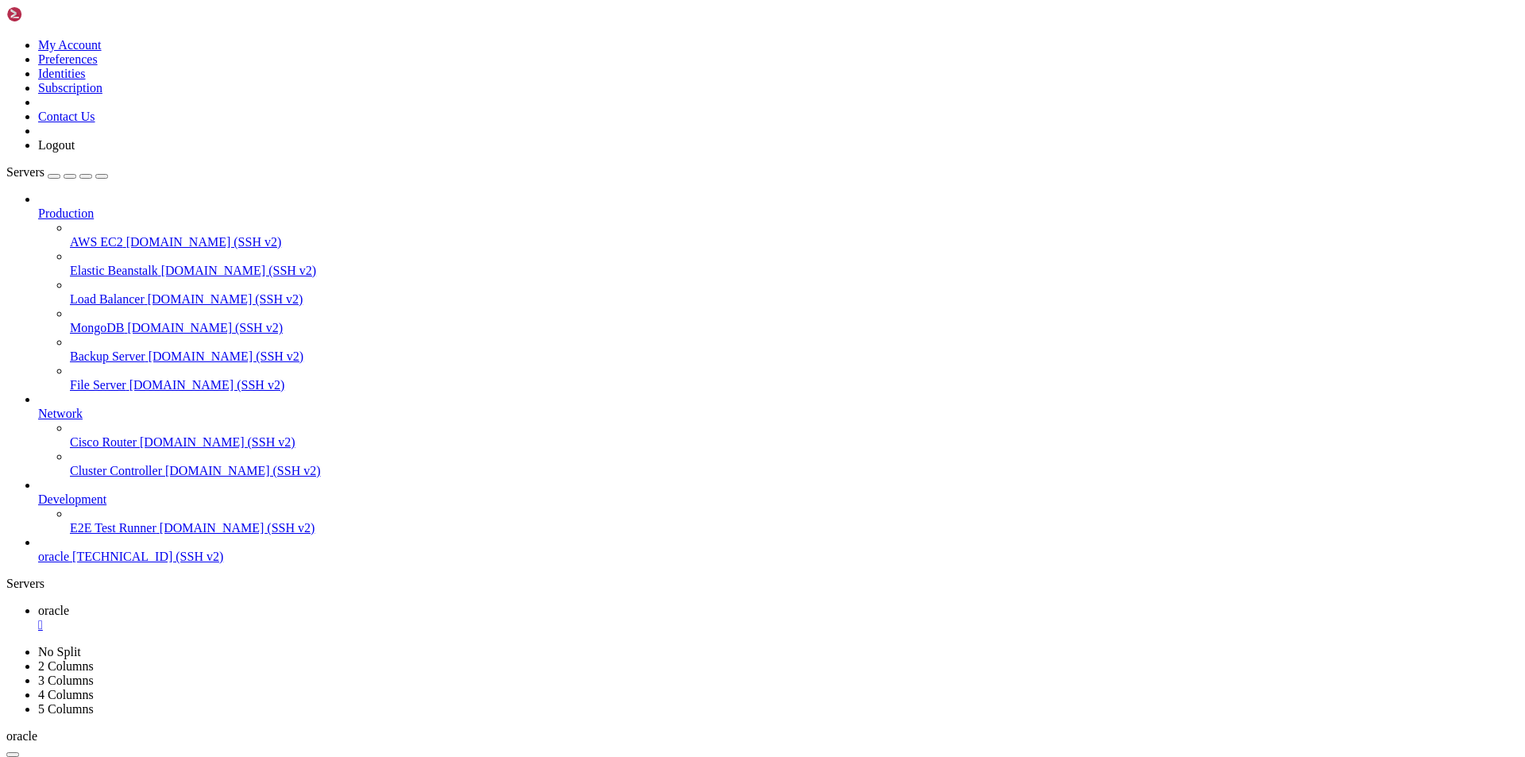
scroll to position [5698, 0]
drag, startPoint x: 30, startPoint y: 1505, endPoint x: 16, endPoint y: 1411, distance: 95.6
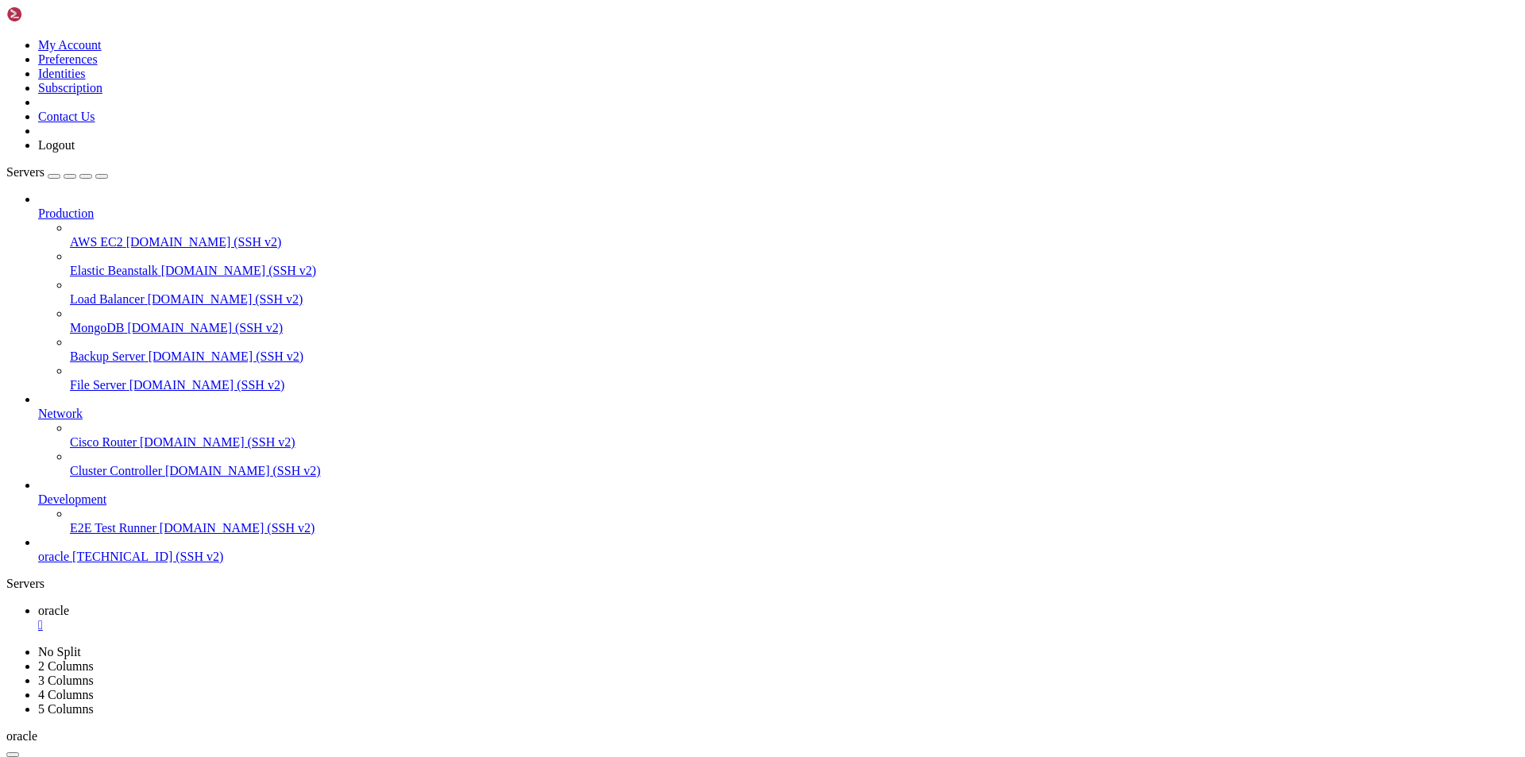
scroll to position [5752, 0]
drag, startPoint x: 13, startPoint y: 1451, endPoint x: 905, endPoint y: 1515, distance: 894.3
